Goal: Check status: Check status

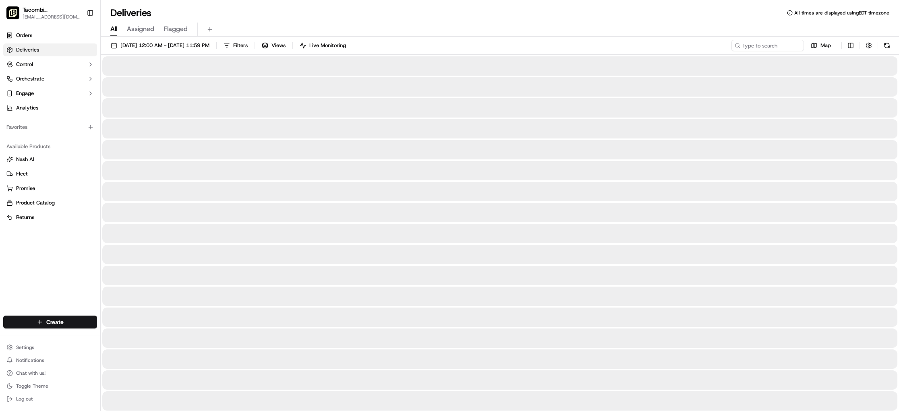
click at [113, 31] on span "All" at bounding box center [113, 29] width 7 height 10
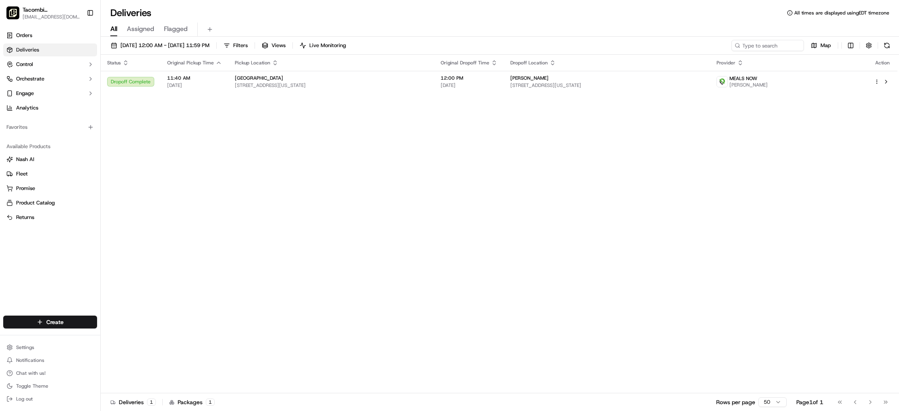
click at [152, 29] on span "Assigned" at bounding box center [140, 29] width 27 height 10
click at [184, 45] on span "[DATE] 12:00 AM - [DATE] 11:59 PM" at bounding box center [164, 45] width 89 height 7
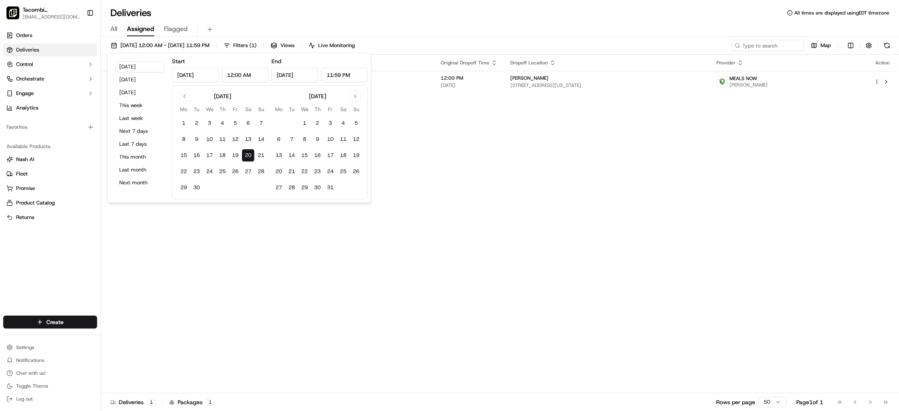
click at [270, 153] on div "September 2025 Mo Tu We Th Fr Sa Su 1 2 3 4 5 6 7 8 9 10 11 12 13 14 15 16 17 1…" at bounding box center [269, 143] width 185 height 104
click at [257, 152] on button "21" at bounding box center [261, 155] width 13 height 13
type input "Sep 21, 2025"
click at [183, 167] on button "22" at bounding box center [183, 171] width 13 height 13
type input "Sep 22, 2025"
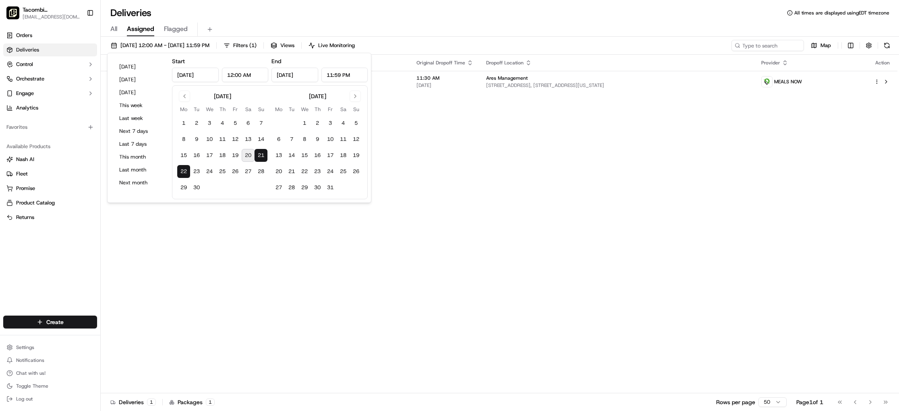
click at [484, 156] on div "Status Original Pickup Time Pickup Location Original Dropoff Time Dropoff Locat…" at bounding box center [499, 224] width 797 height 339
